Goal: Find specific page/section: Find specific page/section

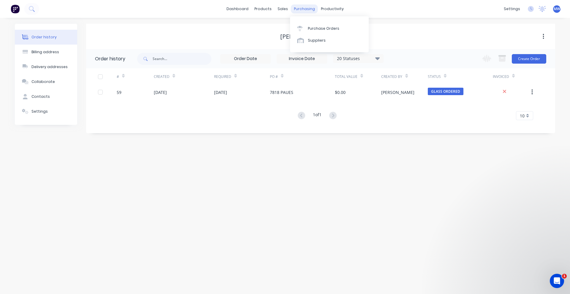
click at [301, 9] on div "purchasing" at bounding box center [304, 8] width 27 height 9
click at [306, 26] on link "Purchase Orders" at bounding box center [329, 28] width 79 height 12
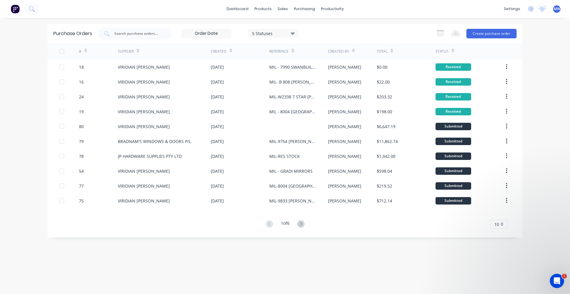
click at [86, 50] on icon at bounding box center [85, 50] width 3 height 4
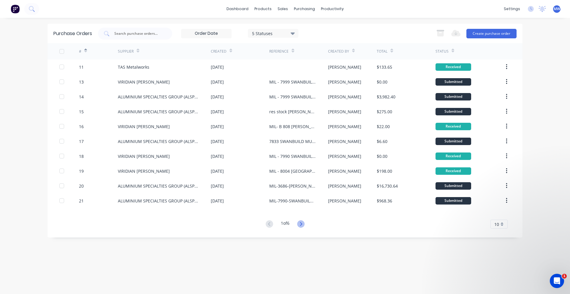
click at [302, 223] on icon at bounding box center [301, 224] width 2 height 4
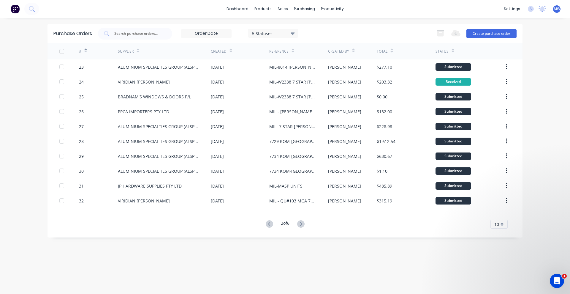
click at [86, 50] on icon at bounding box center [85, 50] width 3 height 4
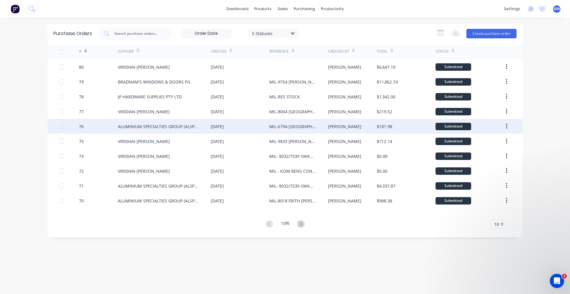
click at [166, 125] on div "ALUMINIUM SPECIALTIES GROUP (ALSPEC)" at bounding box center [158, 126] width 81 height 6
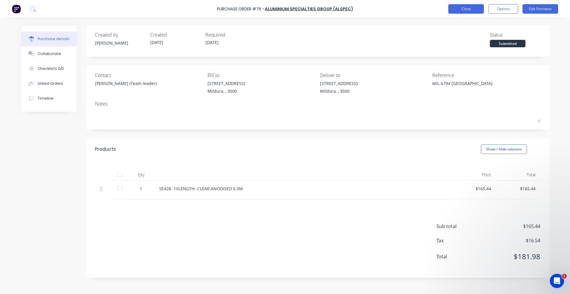
click at [462, 10] on button "Close" at bounding box center [466, 9] width 36 height 10
